Goal: Task Accomplishment & Management: Complete application form

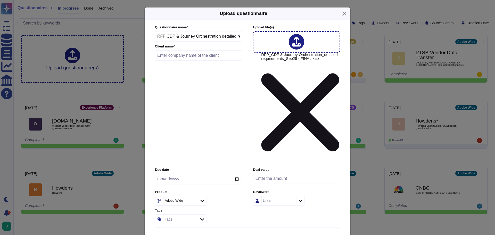
click at [171, 61] on input "text" at bounding box center [198, 55] width 87 height 10
type input "Beyond Bank"
click at [238, 174] on input "date" at bounding box center [198, 179] width 87 height 11
type input "[DATE]"
click at [233, 196] on div "Adobe Wide" at bounding box center [198, 201] width 87 height 10
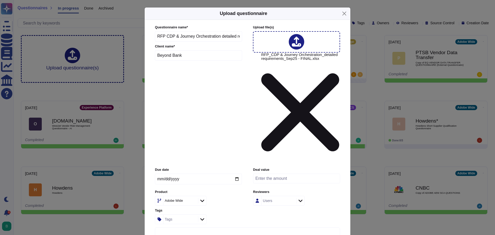
click at [193, 201] on icon at bounding box center [193, 201] width 0 height 0
click at [204, 198] on icon at bounding box center [202, 200] width 4 height 5
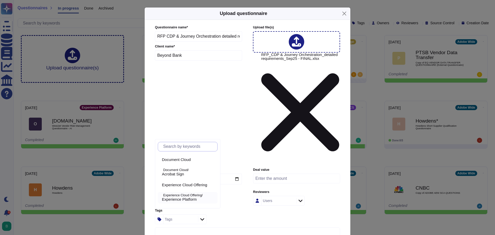
click at [197, 197] on span "Experience Platform" at bounding box center [179, 199] width 35 height 5
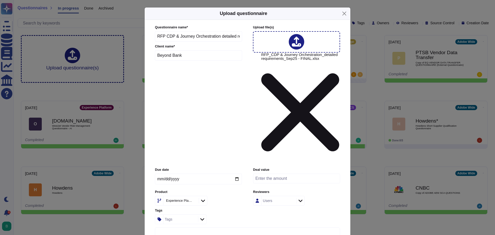
click at [205, 200] on icon at bounding box center [203, 201] width 4 height 2
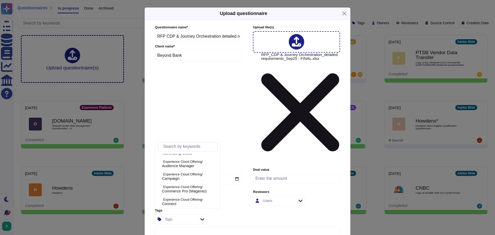
scroll to position [72, 0]
click at [238, 209] on label "Tags" at bounding box center [198, 210] width 87 height 3
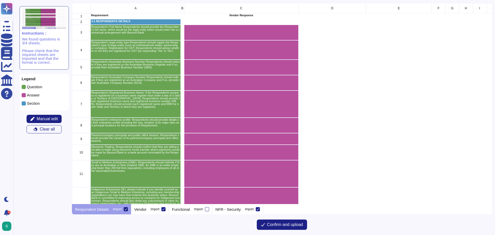
scroll to position [197, 416]
click at [125, 209] on icon at bounding box center [126, 209] width 3 height 3
click at [0, 0] on input "Import" at bounding box center [0, 0] width 0 height 0
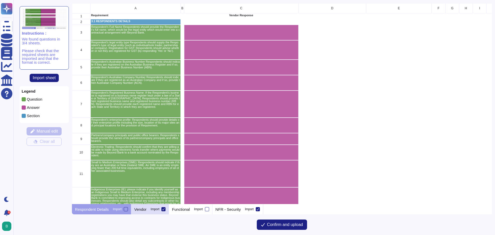
click at [164, 210] on icon at bounding box center [163, 209] width 3 height 3
click at [0, 0] on input "Import" at bounding box center [0, 0] width 0 height 0
click at [231, 211] on p "NFR - Security" at bounding box center [228, 209] width 25 height 4
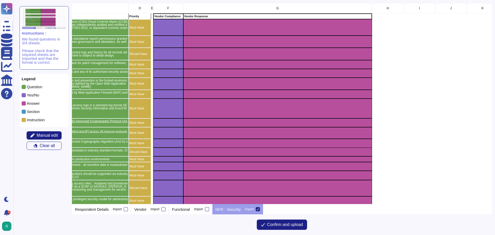
scroll to position [0, 159]
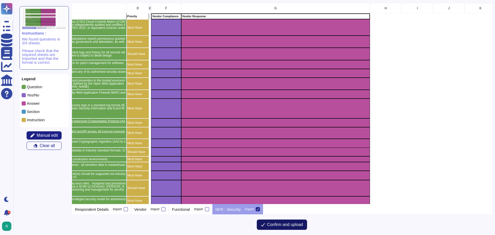
click at [280, 223] on span "Confirm and upload" at bounding box center [285, 225] width 36 height 4
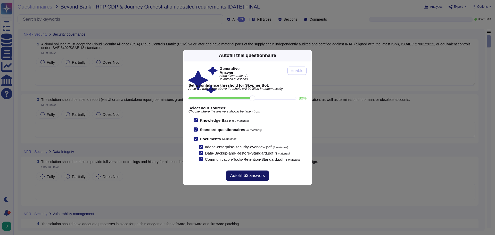
click at [257, 174] on span "Autofill 63 answers" at bounding box center [247, 176] width 35 height 4
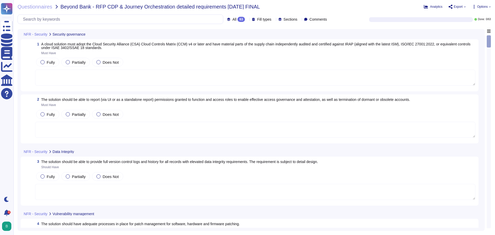
type textarea "See: [URL][DOMAIN_NAME]"
type textarea "Loremips dolors amet consec ad eli seddo eiu tempori utla etd Magna Aliquae, ad…"
type textarea "Logs are archived within SIEM (Security Incident and Event Management), or log …"
type textarea "Adobe implements patch management on production and critical systems hosting em…"
type textarea "Adobe doesn't allow onsite audits by default. Independent security tests are sc…"
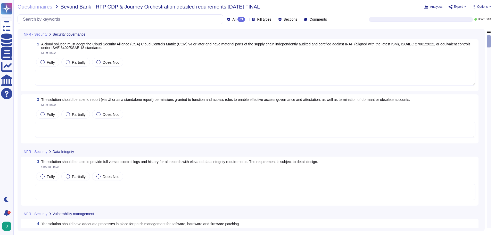
type textarea "This is one of many recommended practices, processes, and tools included in Ado…"
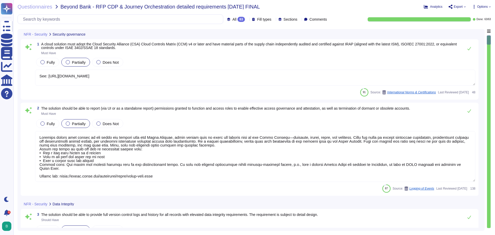
click at [462, 6] on span "Export" at bounding box center [458, 6] width 9 height 3
click at [467, 31] on p "Download" at bounding box center [476, 38] width 18 height 14
click at [339, 11] on div "Questionnaires Beyond Bank - RFP CDP & Journey Orchestration detailed requireme…" at bounding box center [254, 117] width 482 height 235
click at [43, 6] on span "Questionnaires" at bounding box center [35, 6] width 35 height 5
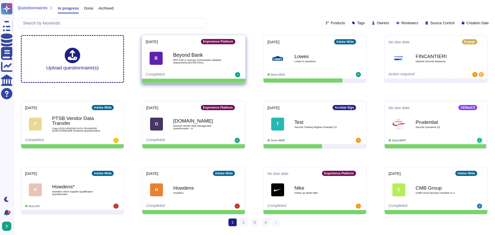
click at [241, 41] on icon at bounding box center [241, 41] width 1 height 1
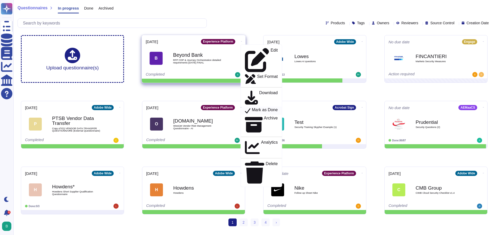
click at [268, 108] on p "Mark as Done" at bounding box center [265, 111] width 26 height 6
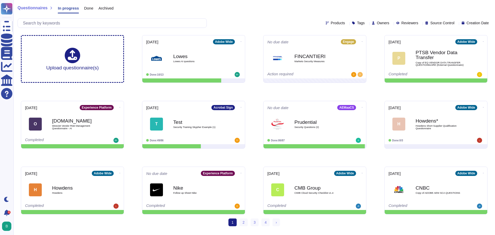
click at [155, 7] on div "Questionnaires In progress Done Archived" at bounding box center [254, 9] width 473 height 10
